Goal: Task Accomplishment & Management: Manage account settings

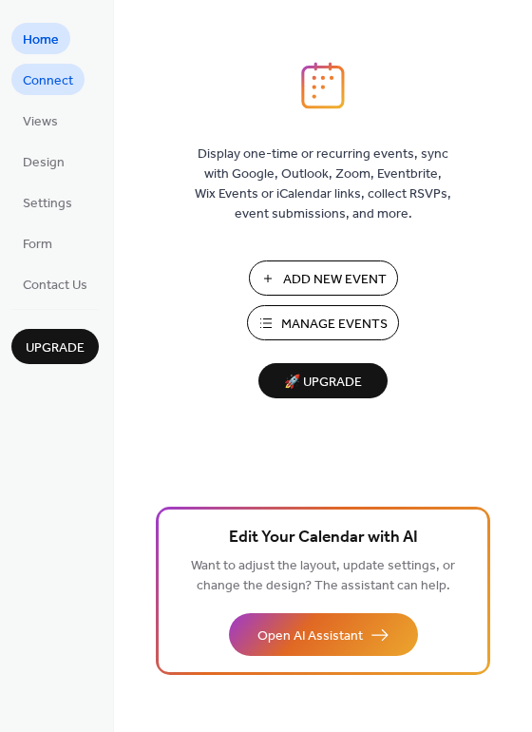
click at [47, 87] on span "Connect" at bounding box center [48, 81] width 50 height 20
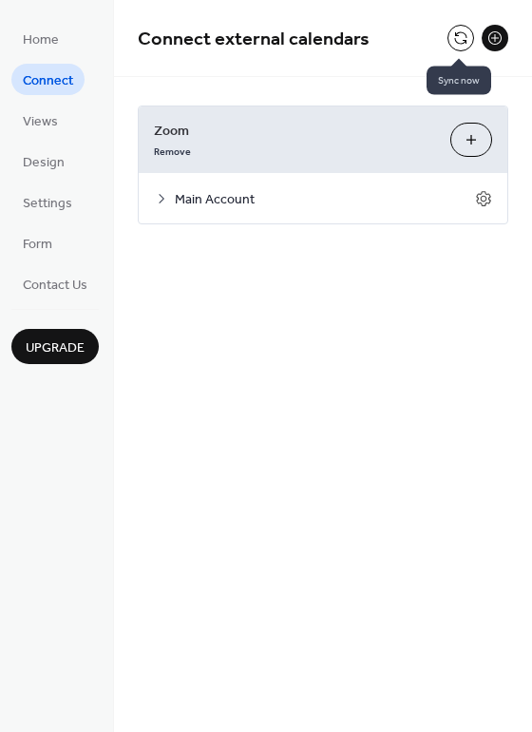
click at [461, 41] on button at bounding box center [461, 38] width 27 height 27
click at [483, 206] on icon at bounding box center [483, 198] width 17 height 17
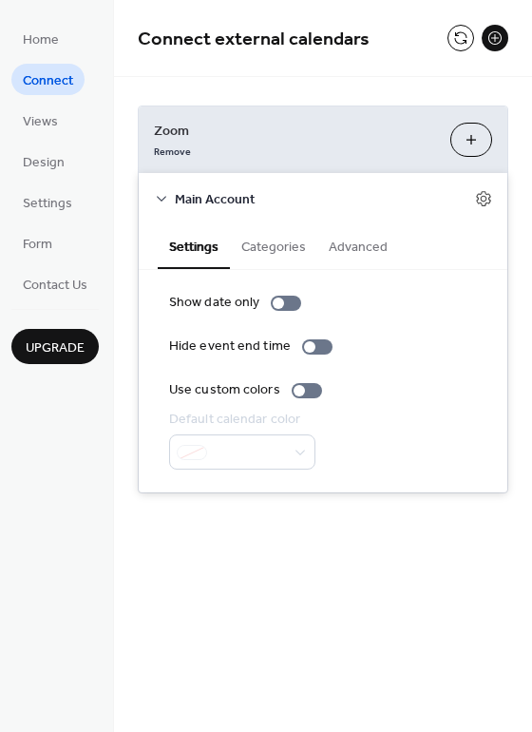
click at [262, 249] on button "Categories" at bounding box center [273, 245] width 87 height 44
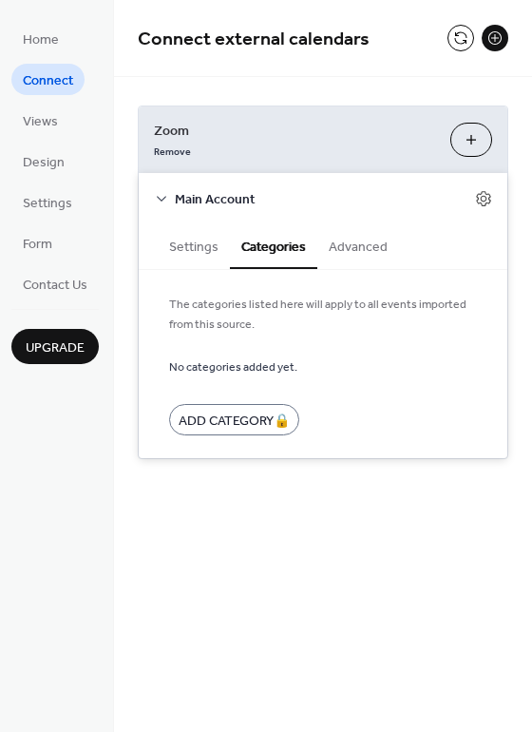
click at [340, 245] on button "Advanced" at bounding box center [359, 245] width 82 height 44
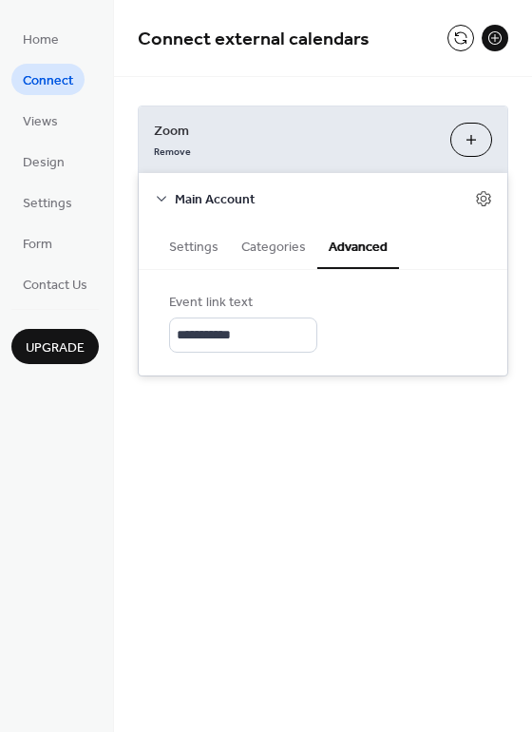
click at [167, 202] on icon at bounding box center [161, 198] width 15 height 15
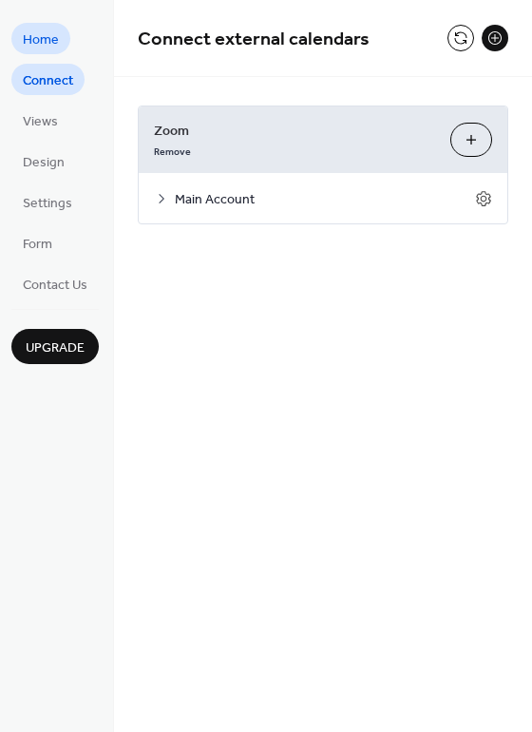
click at [48, 46] on span "Home" at bounding box center [41, 40] width 36 height 20
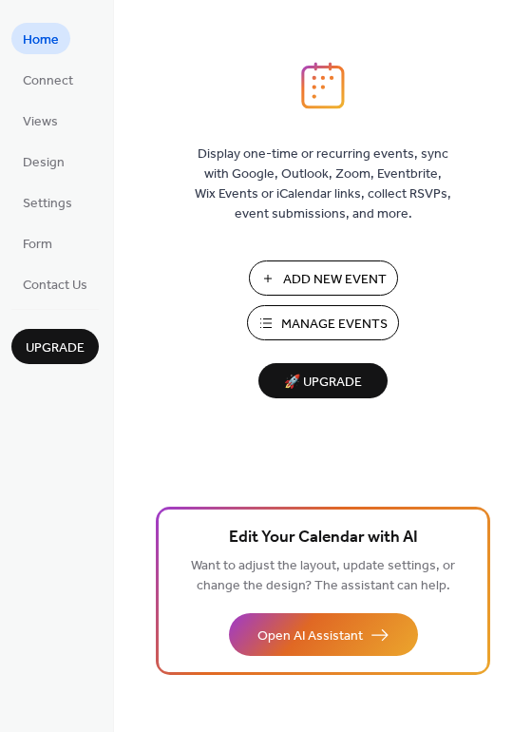
click at [344, 321] on span "Manage Events" at bounding box center [334, 325] width 106 height 20
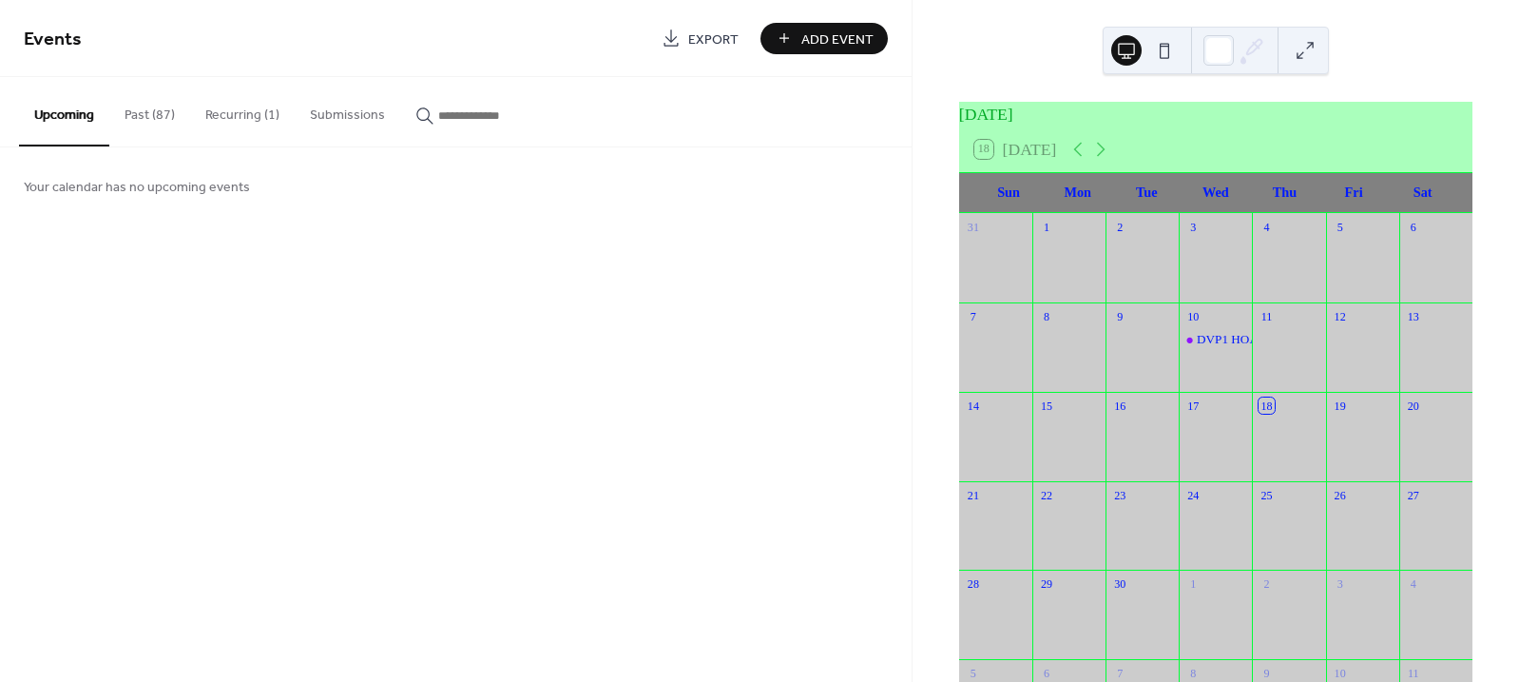
click at [235, 114] on button "Recurring (1)" at bounding box center [242, 110] width 105 height 67
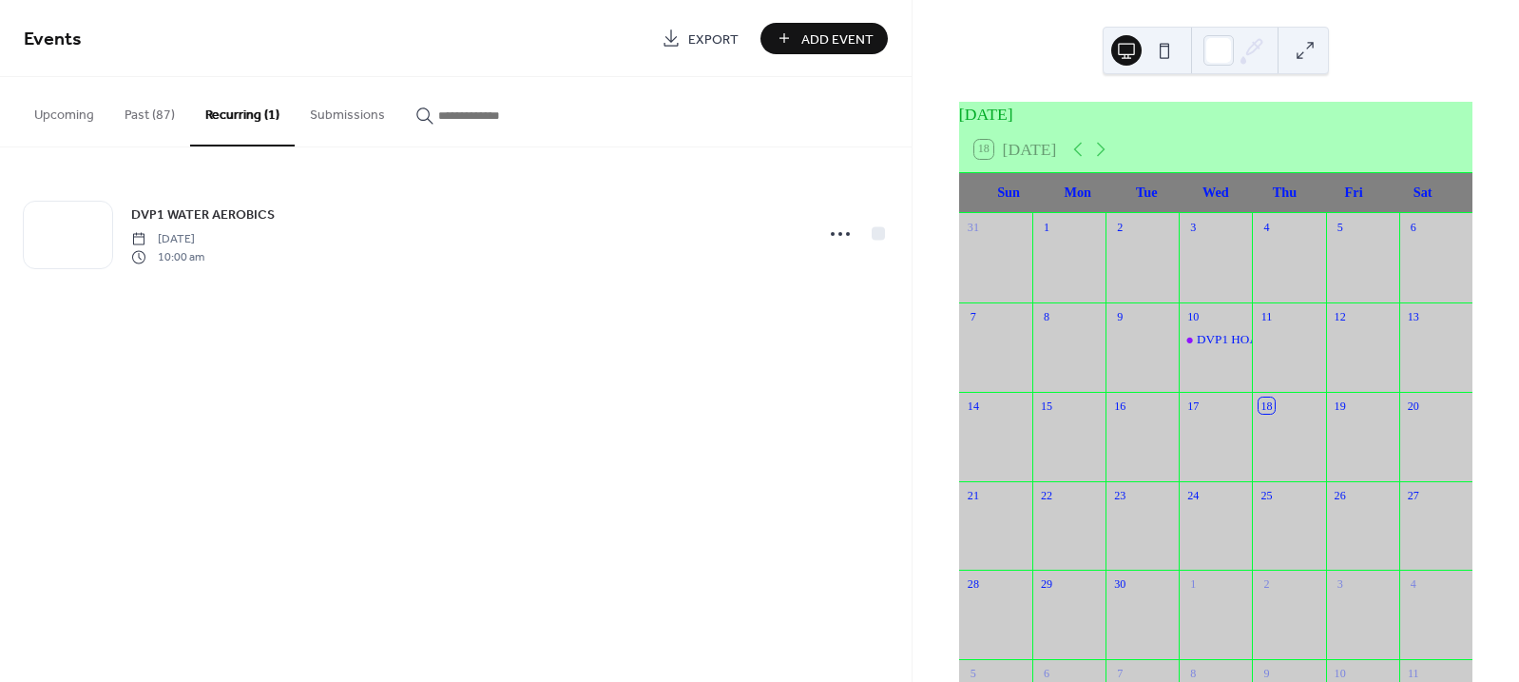
click at [68, 115] on button "Upcoming" at bounding box center [64, 110] width 90 height 67
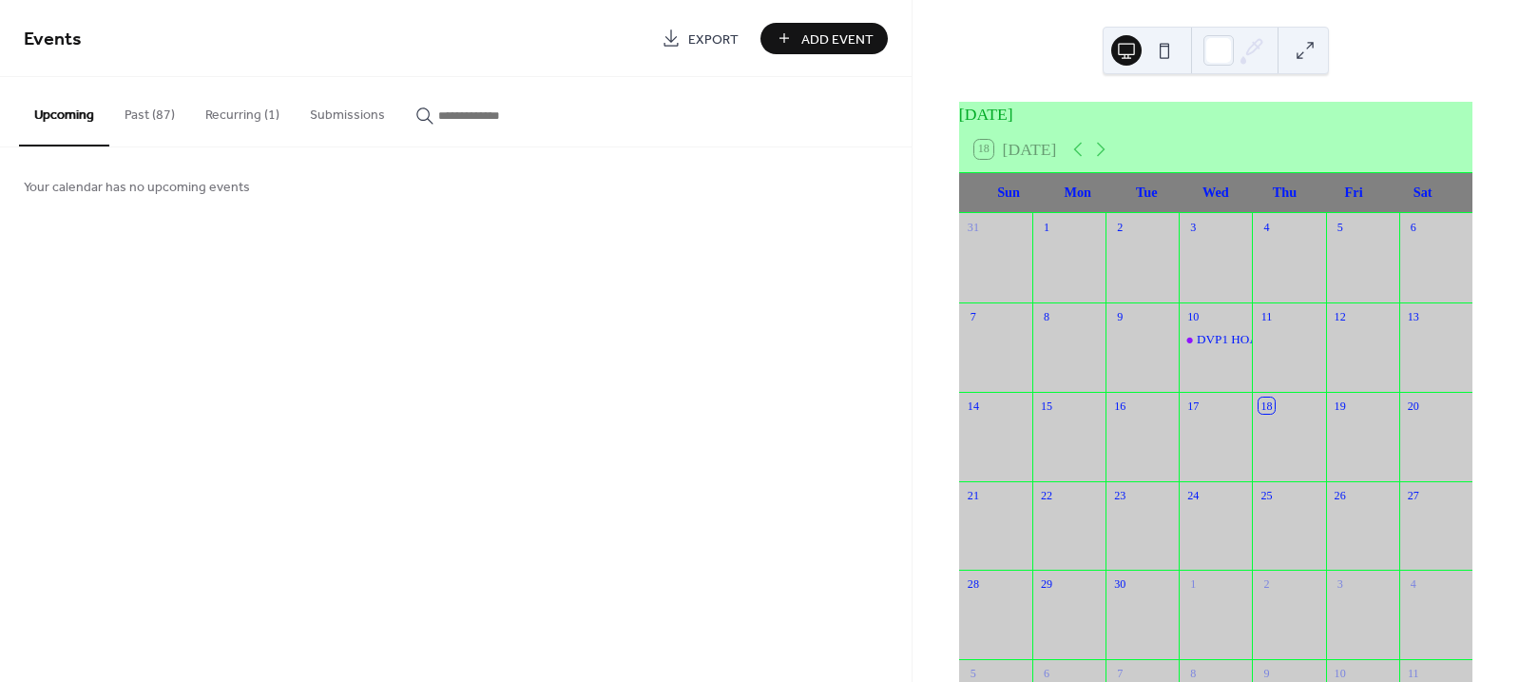
click at [845, 44] on span "Add Event" at bounding box center [837, 39] width 72 height 20
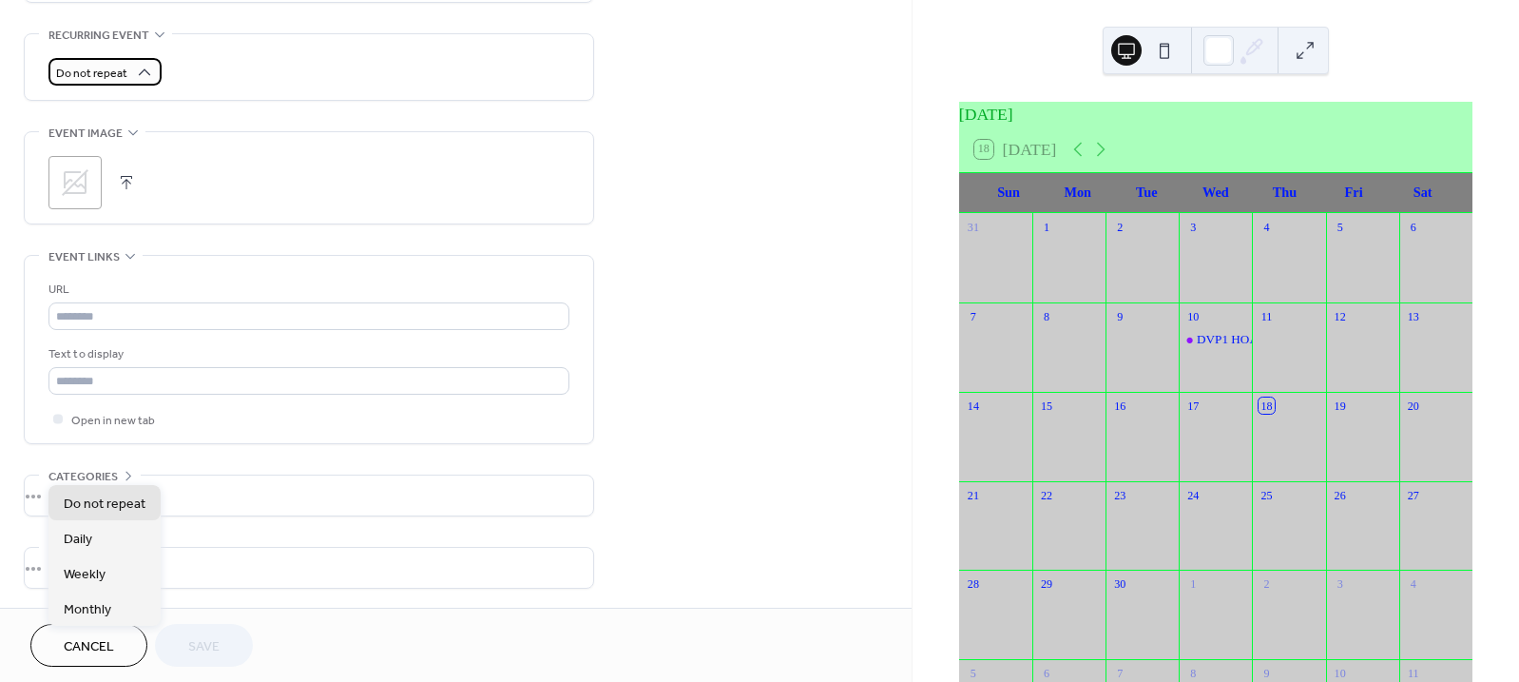
scroll to position [828, 0]
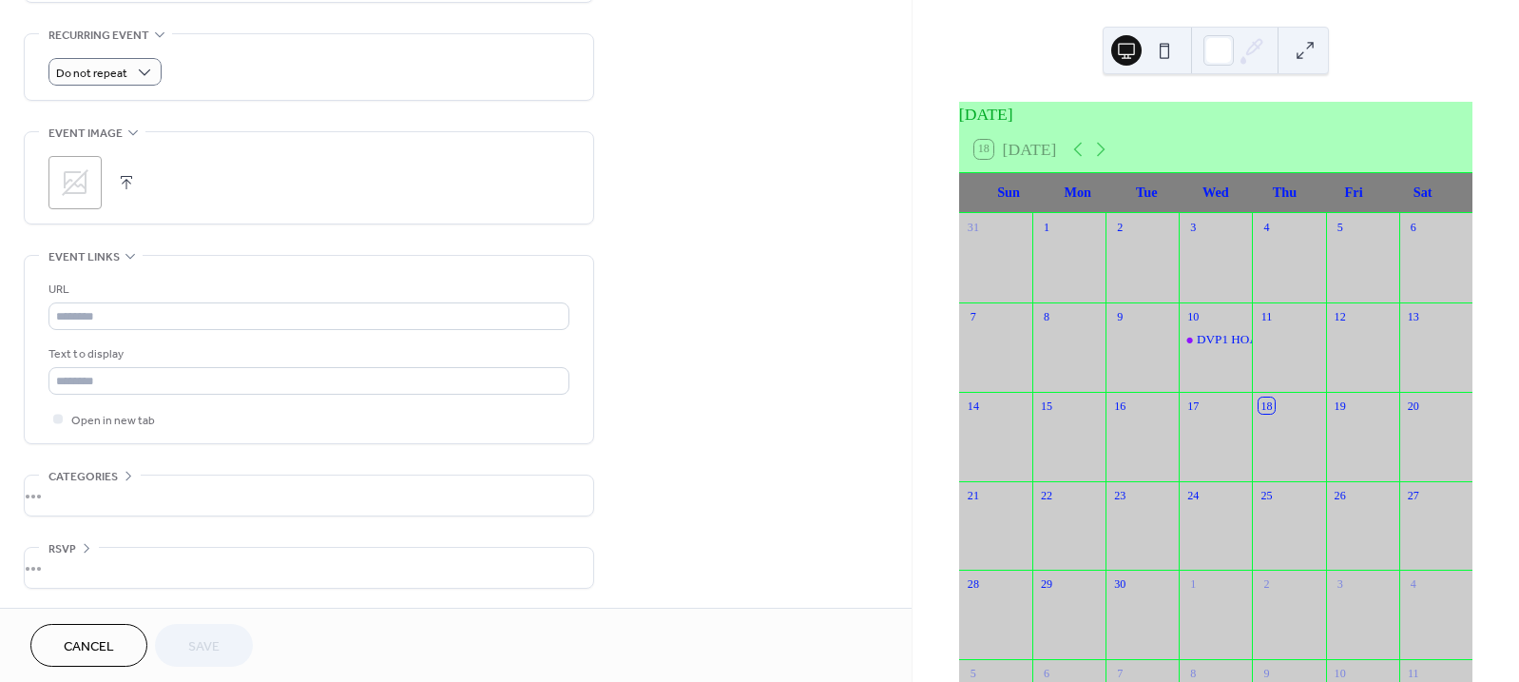
click at [78, 631] on button "Cancel" at bounding box center [88, 645] width 117 height 43
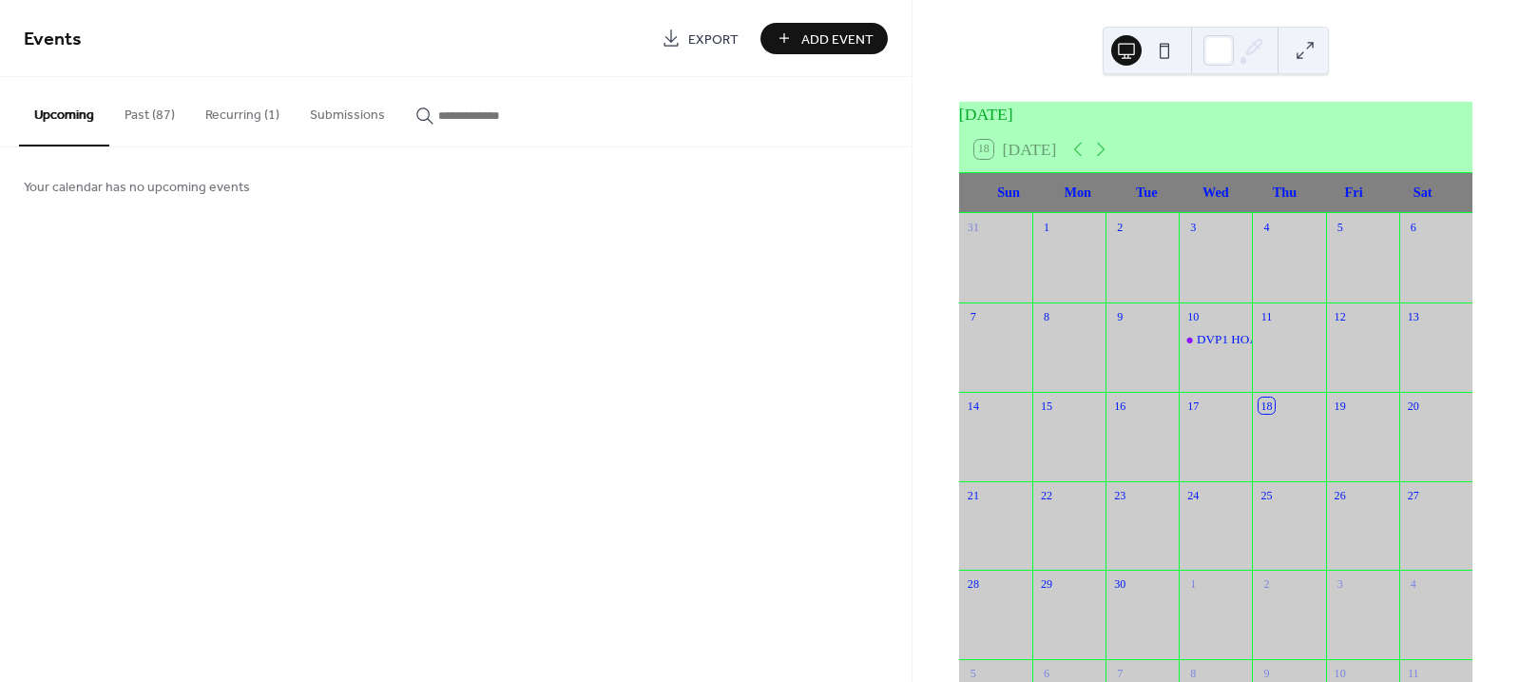
click at [360, 114] on button "Submissions" at bounding box center [348, 110] width 106 height 67
click at [698, 34] on span "Export" at bounding box center [713, 39] width 50 height 20
